Goal: Check status: Check status

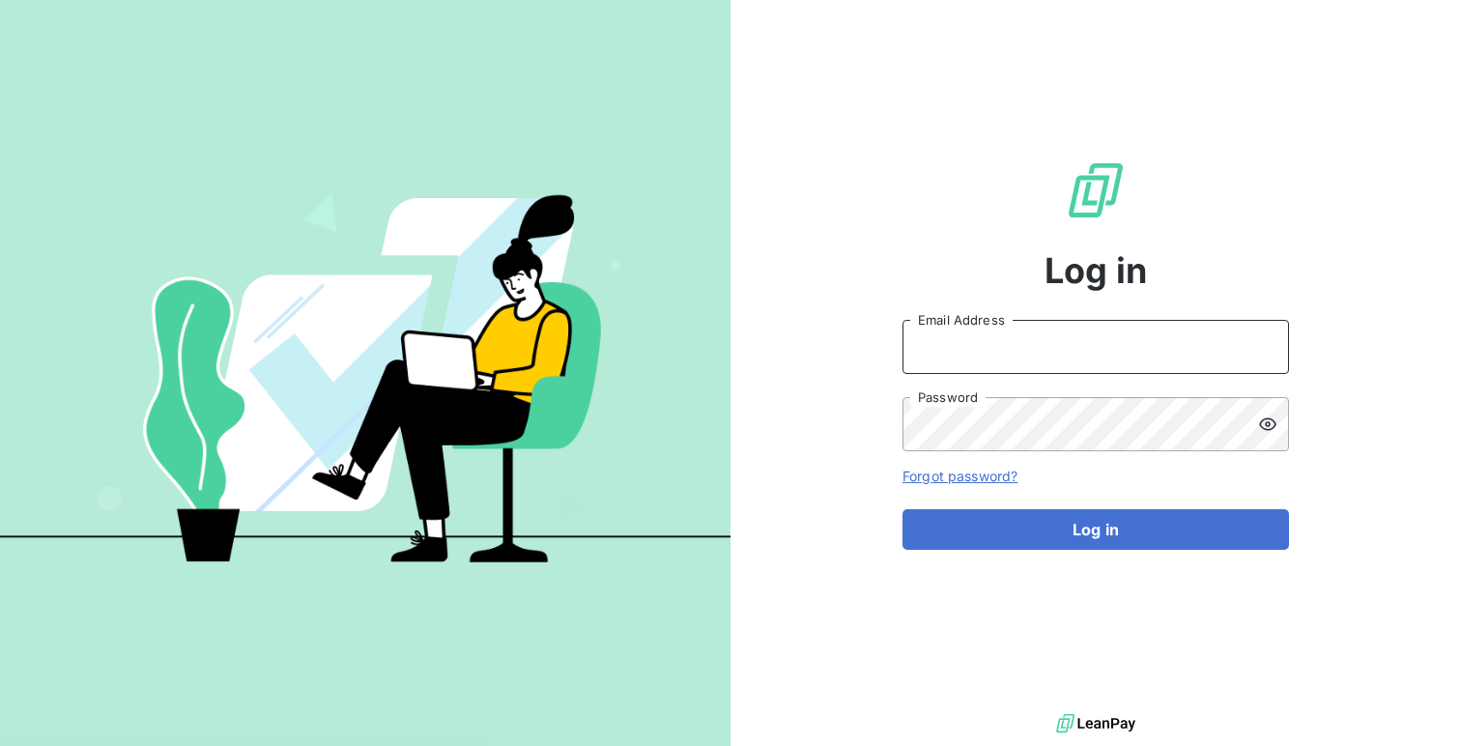
click at [1011, 334] on input "Email Address" at bounding box center [1096, 347] width 387 height 54
type input "admin@minuitune"
click at [903, 509] on button "Log in" at bounding box center [1096, 529] width 387 height 41
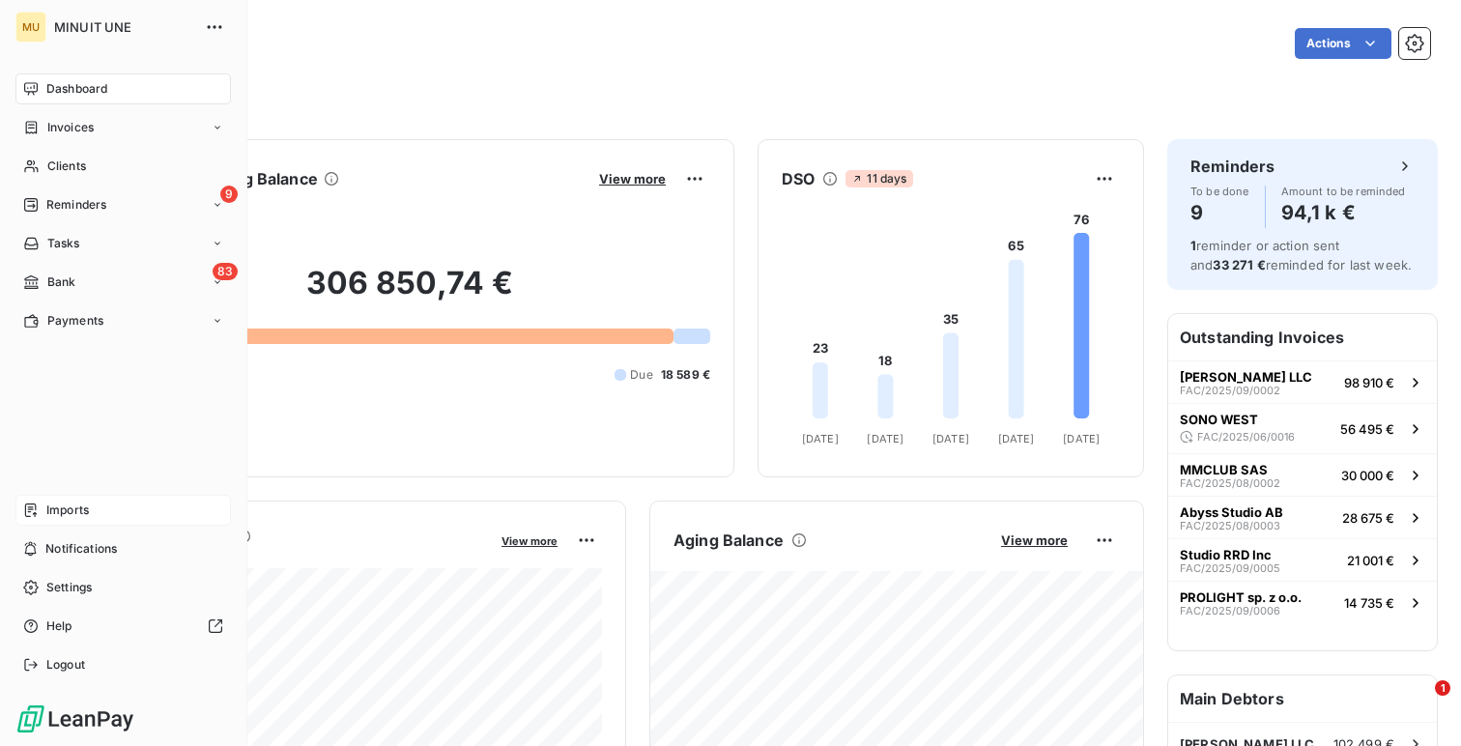
click at [77, 518] on span "Imports" at bounding box center [67, 510] width 43 height 17
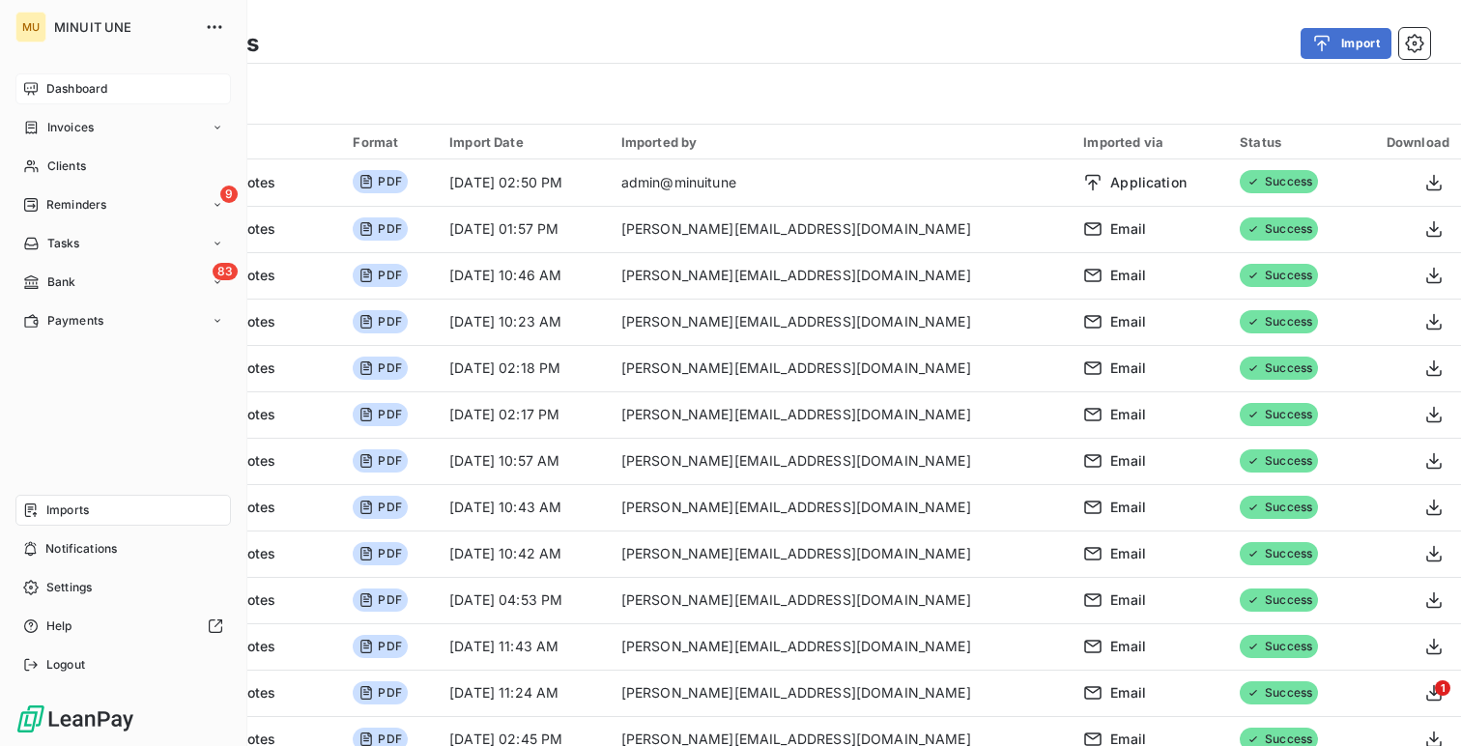
click at [68, 79] on div "Dashboard" at bounding box center [123, 88] width 216 height 31
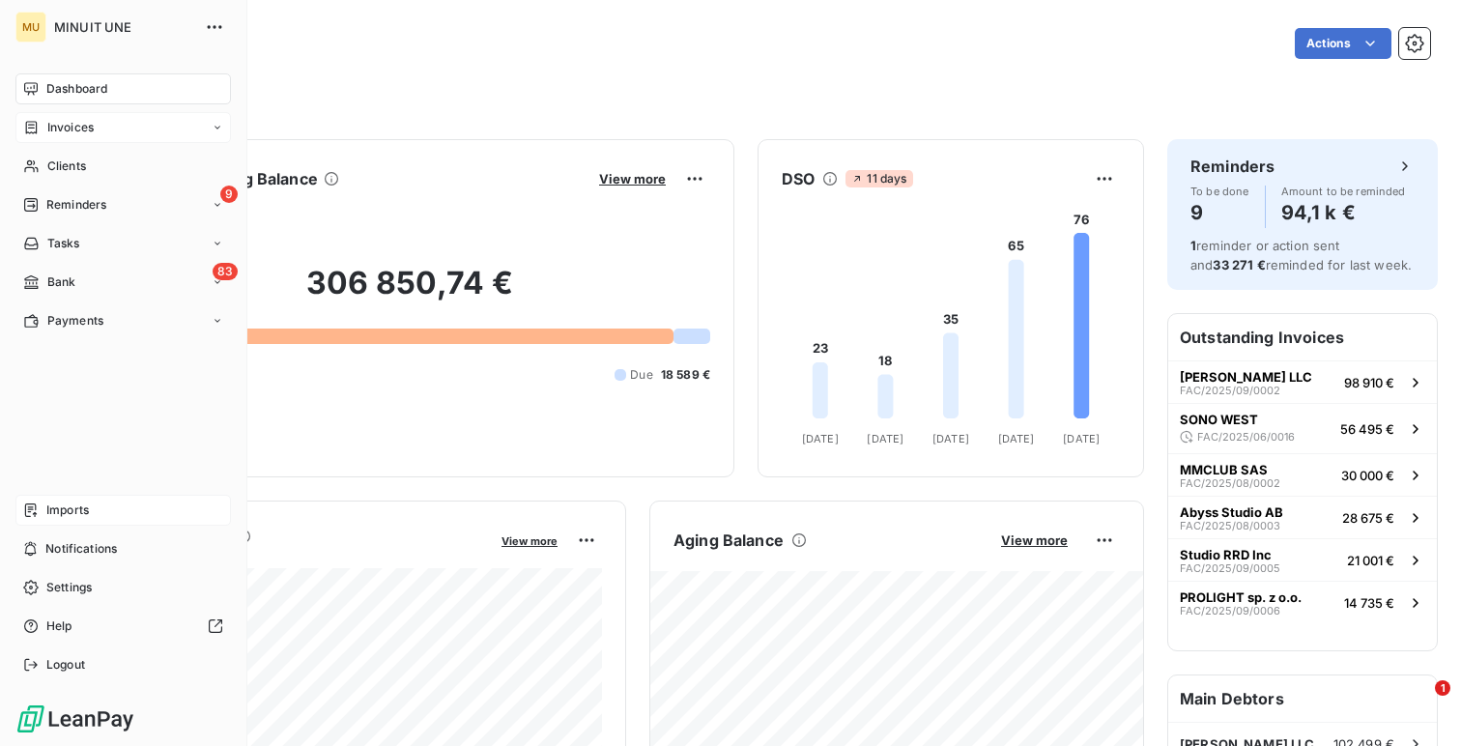
click at [79, 133] on span "Invoices" at bounding box center [70, 127] width 46 height 17
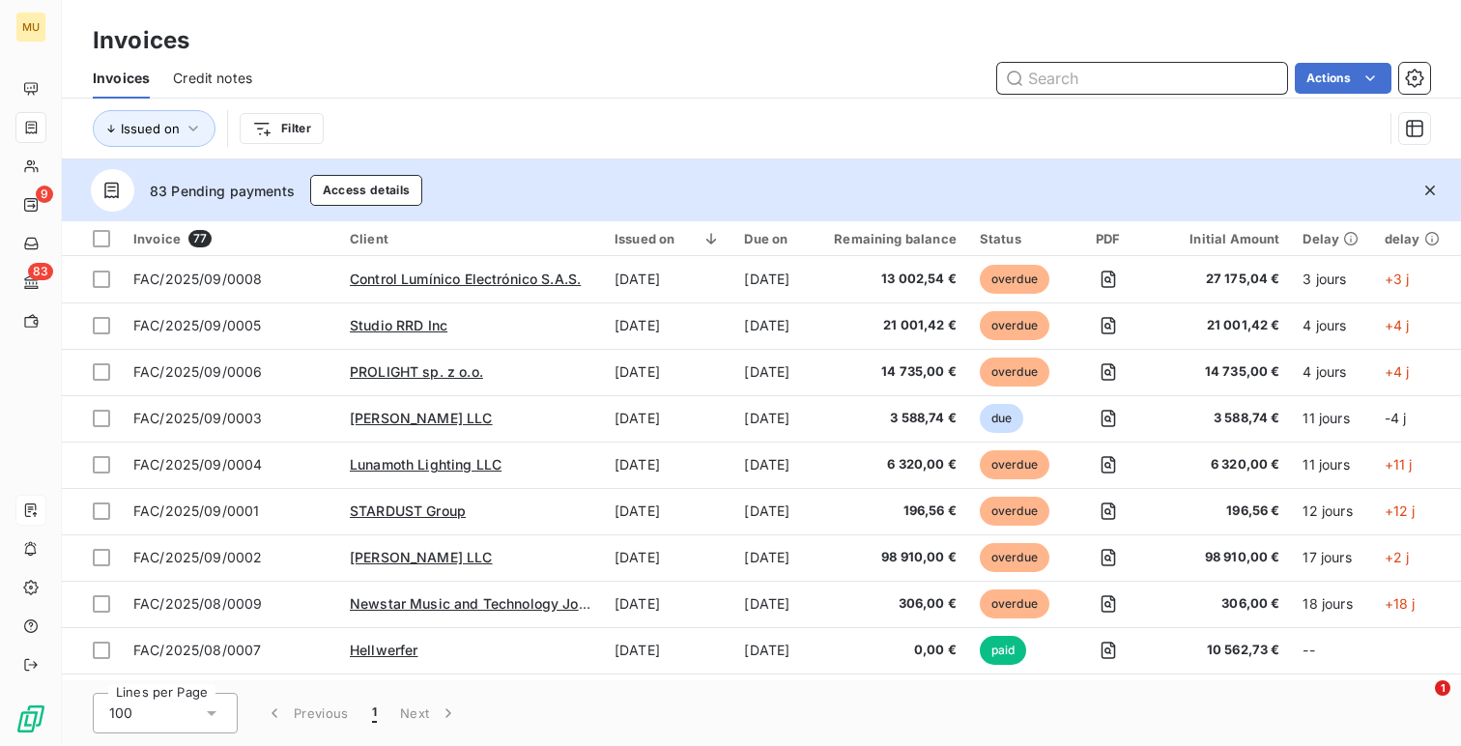
paste input "FAC/2025/09/0004"
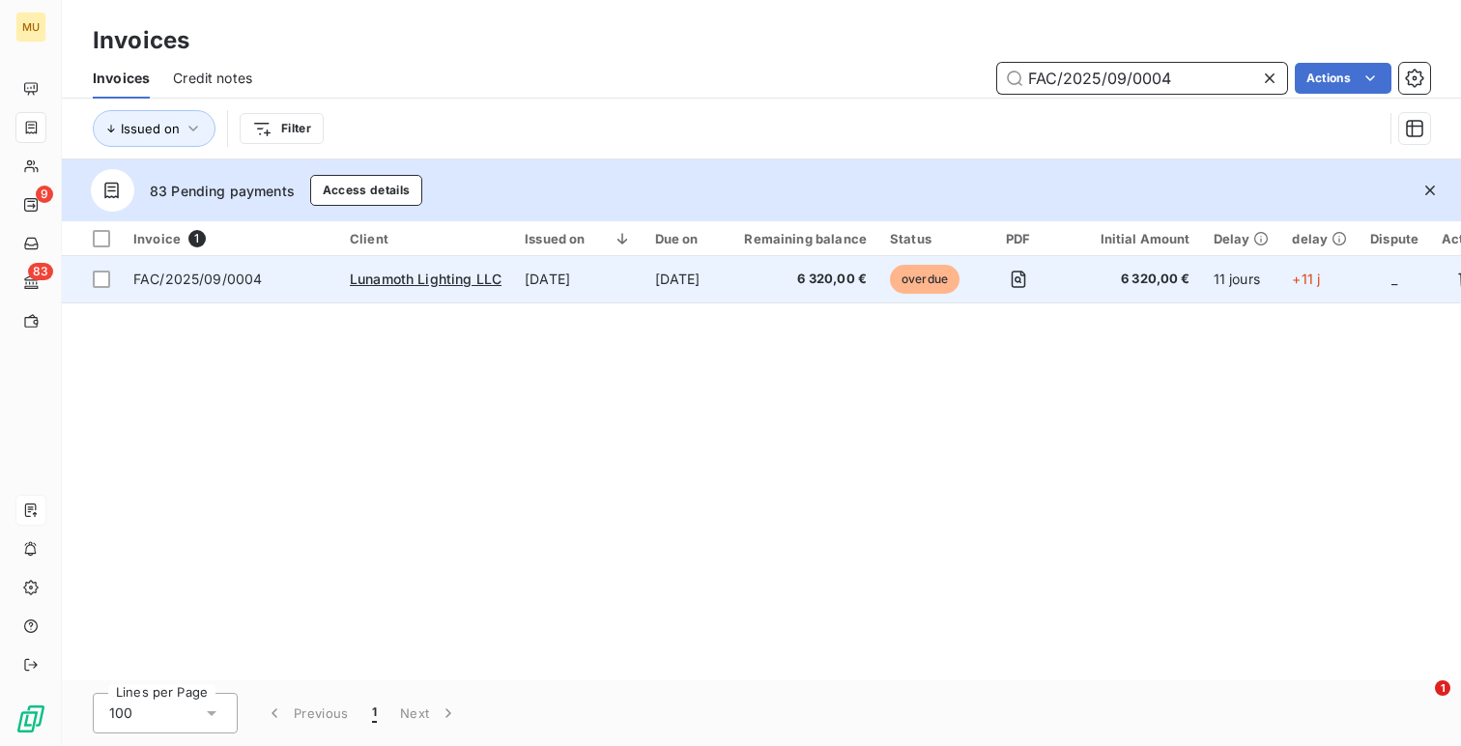
type input "FAC/2025/09/0004"
click at [626, 277] on td "[DATE]" at bounding box center [578, 279] width 130 height 46
